Goal: Task Accomplishment & Management: Complete application form

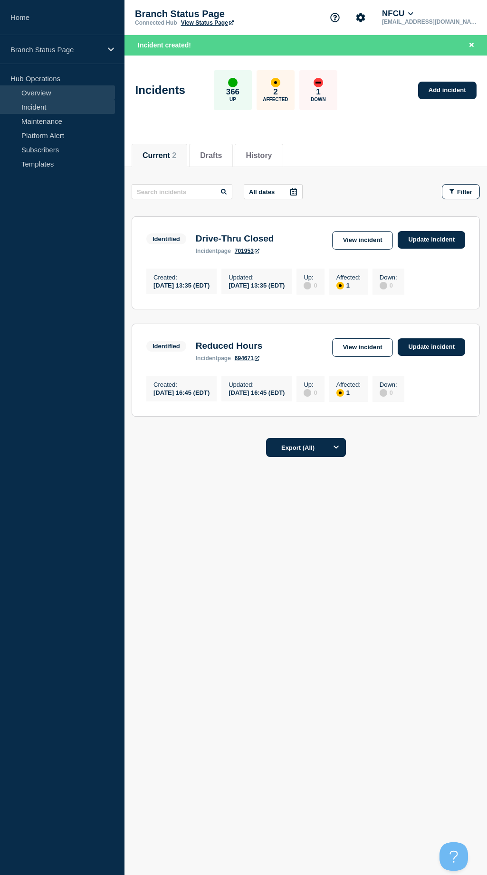
click at [56, 88] on link "Overview" at bounding box center [57, 92] width 115 height 14
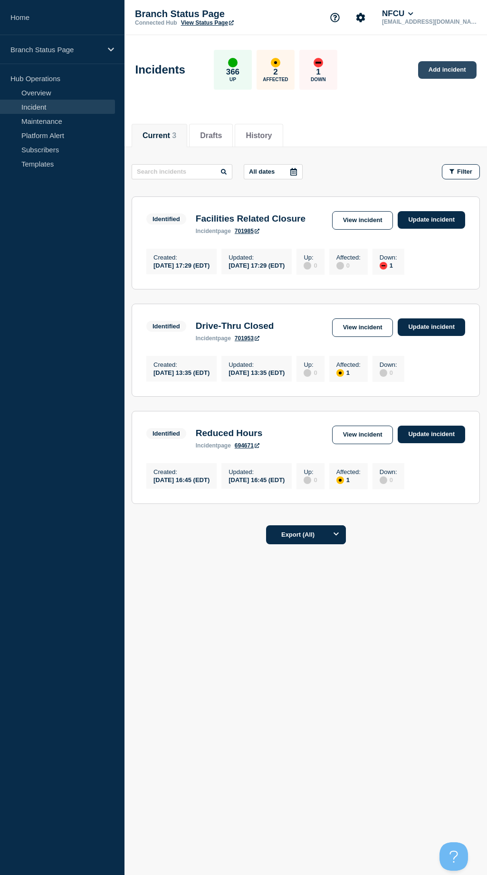
click at [448, 68] on link "Add incident" at bounding box center [447, 70] width 58 height 18
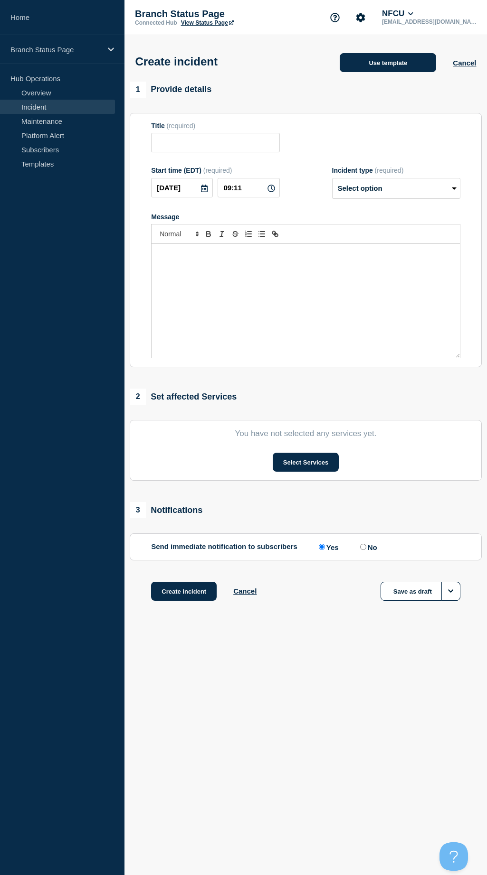
click at [377, 66] on button "Use template" at bounding box center [387, 62] width 96 height 19
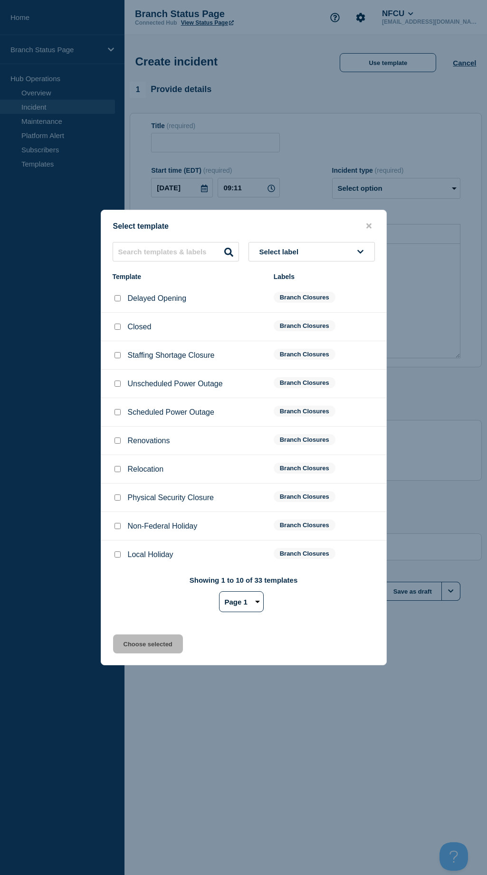
click at [114, 382] on input "Unscheduled Power Outage checkbox" at bounding box center [117, 384] width 6 height 6
checkbox input "true"
click at [149, 651] on button "Choose selected" at bounding box center [148, 644] width 70 height 19
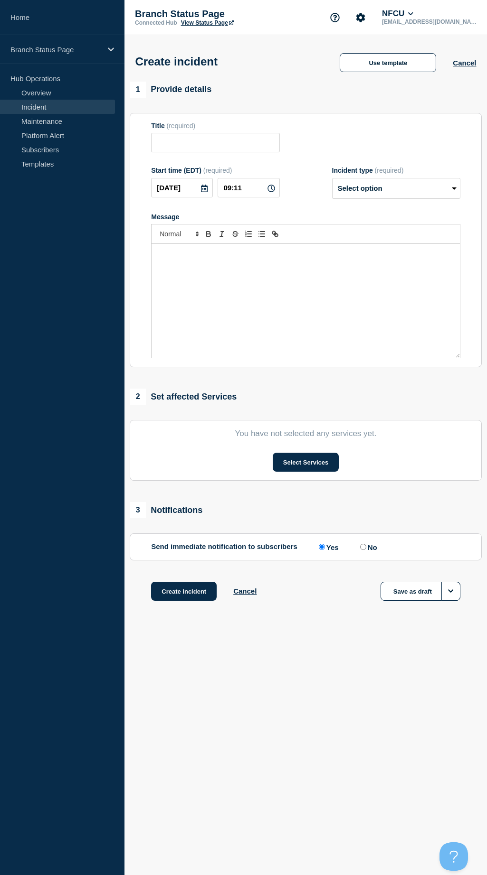
type input "Unscheduled Power Outage"
select select "identified"
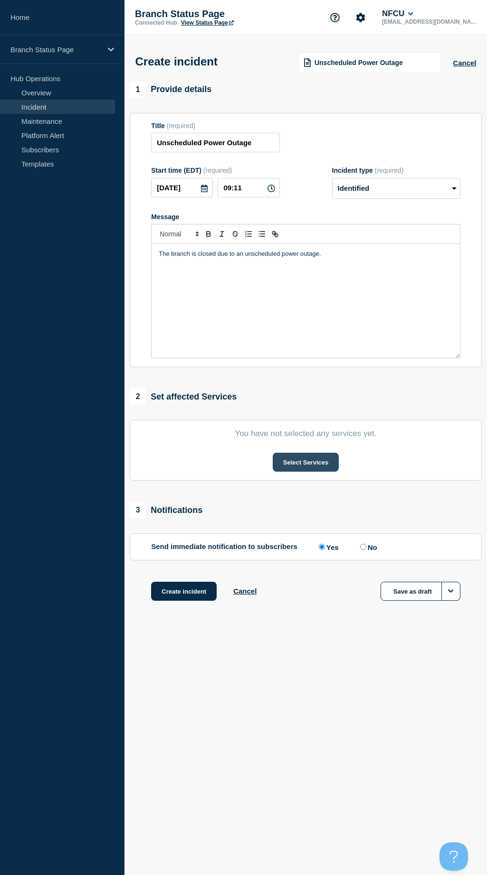
click at [284, 464] on button "Select Services" at bounding box center [305, 462] width 66 height 19
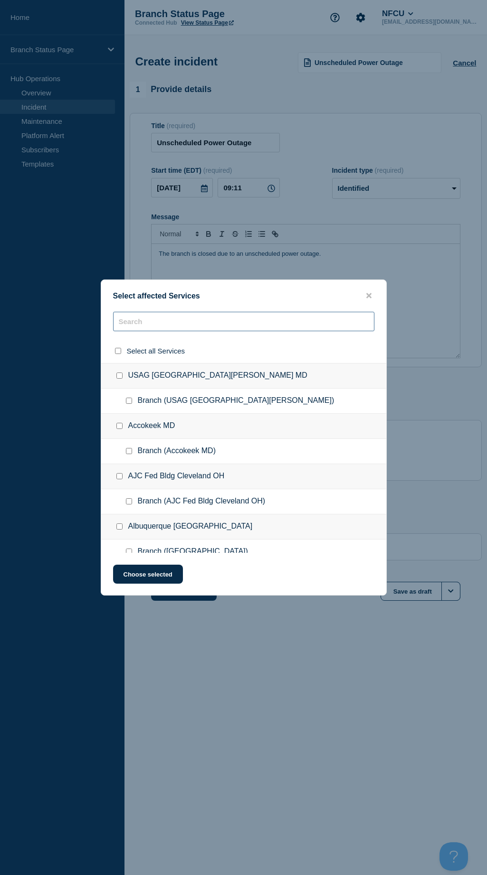
paste input "[GEOGRAPHIC_DATA]-[GEOGRAPHIC_DATA]"
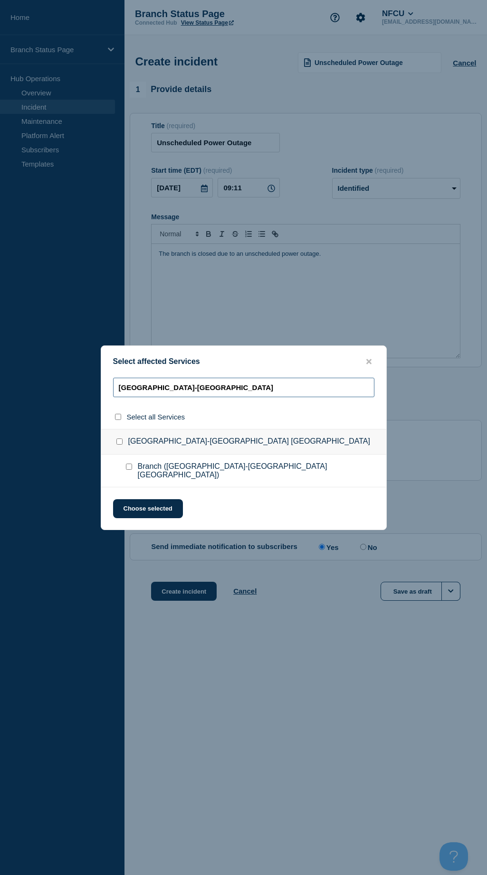
type input "[GEOGRAPHIC_DATA]-[GEOGRAPHIC_DATA]"
click at [128, 470] on input "Branch (Brooklyn-Jacksonville FL) checkbox" at bounding box center [129, 467] width 6 height 6
checkbox input "true"
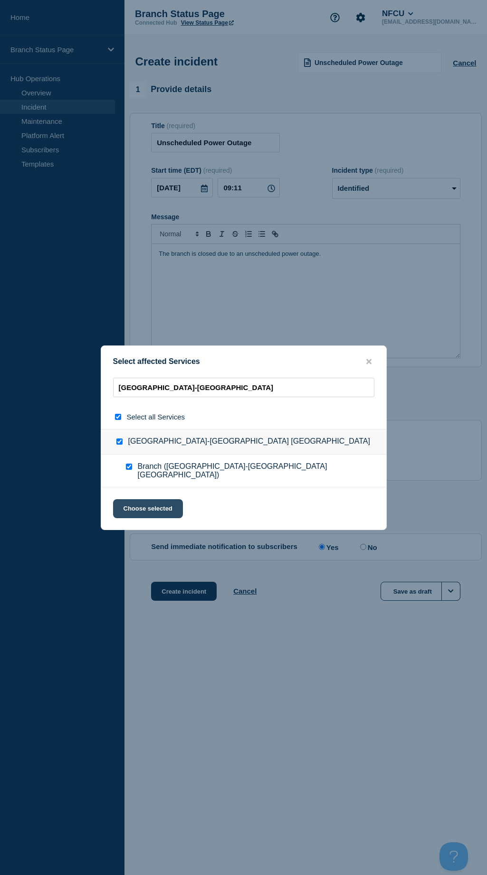
click at [156, 501] on button "Choose selected" at bounding box center [148, 508] width 70 height 19
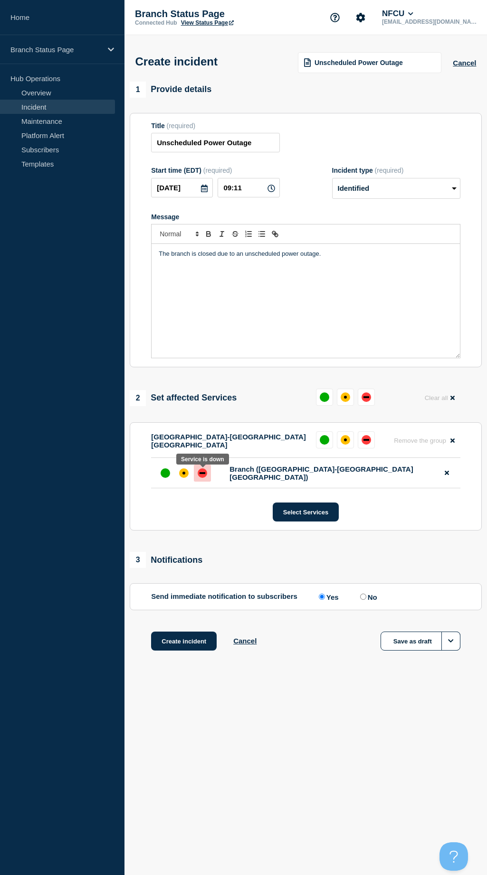
click at [199, 477] on div "down" at bounding box center [201, 473] width 9 height 9
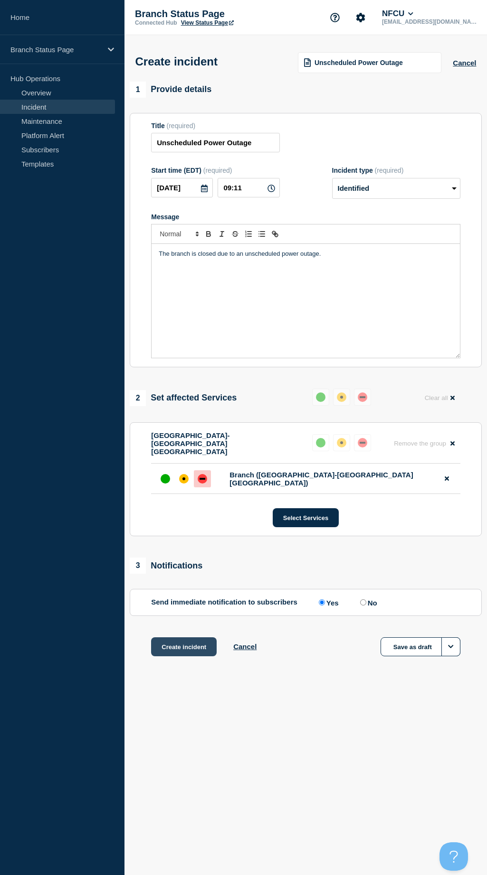
click at [190, 639] on button "Create incident" at bounding box center [184, 647] width 66 height 19
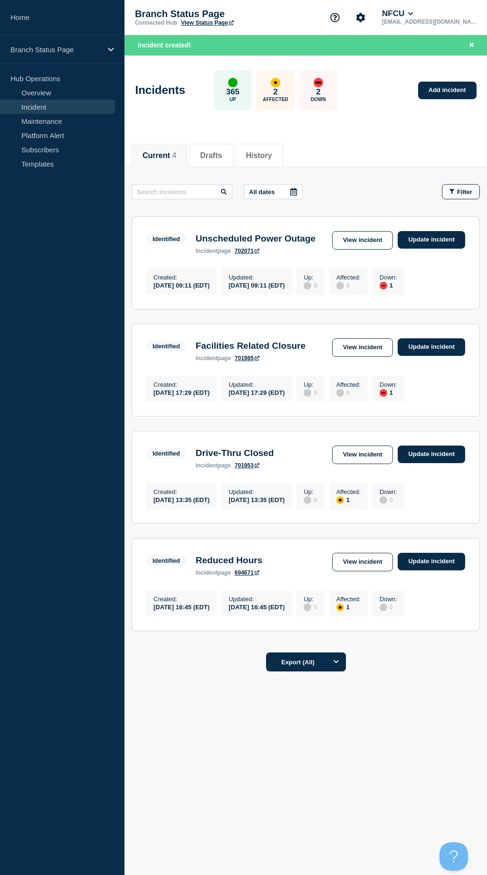
click at [197, 729] on div "Current Drafts History Current 4 Drafts History All dates Filter Identified 1 D…" at bounding box center [305, 439] width 362 height 610
